Goal: Information Seeking & Learning: Learn about a topic

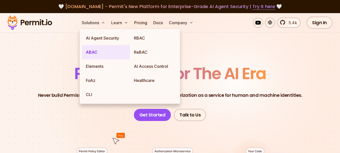
click at [92, 51] on link "ABAC" at bounding box center [106, 52] width 48 height 14
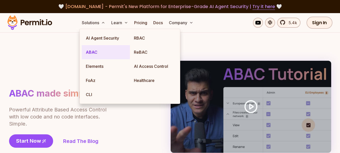
click at [92, 51] on link "ABAC" at bounding box center [106, 52] width 48 height 14
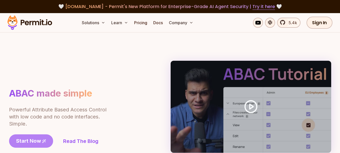
click at [26, 141] on span "Start Now" at bounding box center [28, 140] width 25 height 7
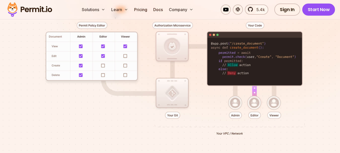
scroll to position [101, 0]
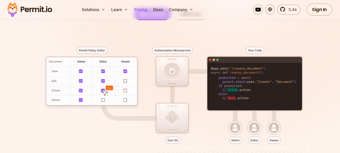
click at [140, 8] on link "Pricing" at bounding box center [140, 10] width 17 height 10
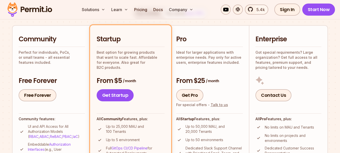
scroll to position [151, 0]
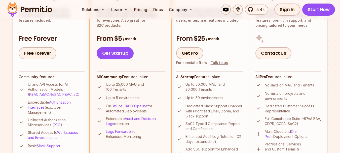
click at [50, 95] on link "ReBAC" at bounding box center [56, 94] width 12 height 4
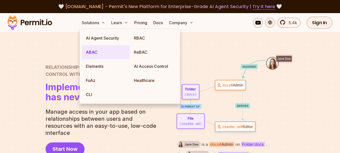
click at [95, 51] on link "ABAC" at bounding box center [106, 52] width 48 height 14
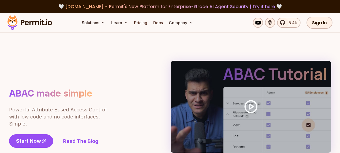
click at [40, 57] on section "ABAC made simple Powerful Attribute Based Access Control with low code and no c…" at bounding box center [170, 117] width 340 height 170
